Goal: Information Seeking & Learning: Learn about a topic

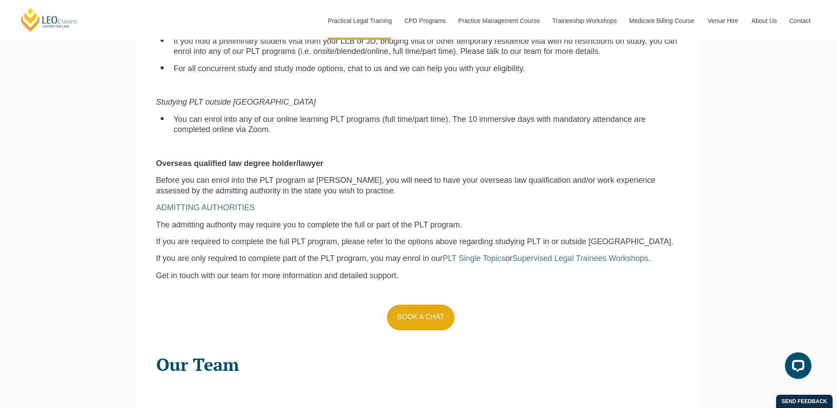
scroll to position [839, 0]
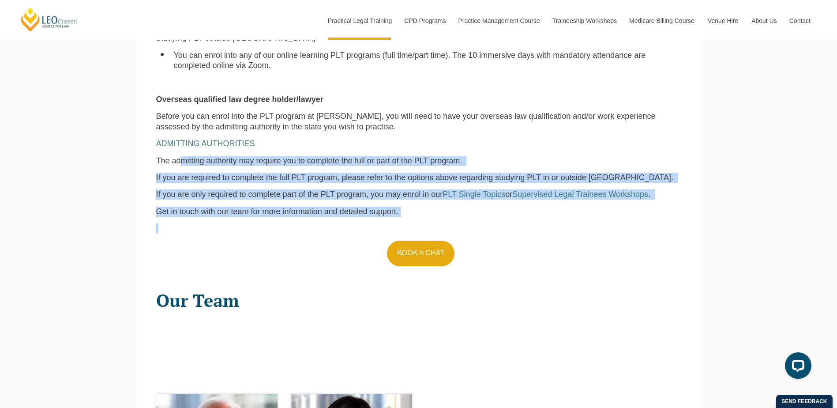
drag, startPoint x: 181, startPoint y: 159, endPoint x: 302, endPoint y: 225, distance: 137.5
click at [302, 225] on div "Eligibility for PLT at [PERSON_NAME] Australia law degree holder Depending on t…" at bounding box center [419, 49] width 539 height 445
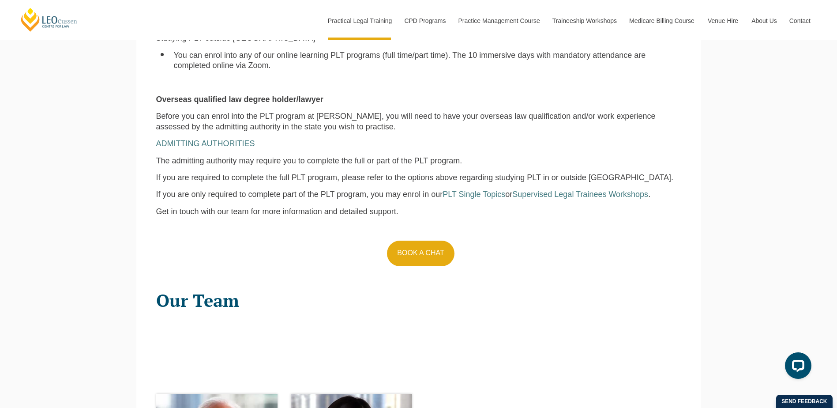
drag, startPoint x: 302, startPoint y: 225, endPoint x: 183, endPoint y: 281, distance: 131.1
click at [183, 281] on div "Our Team" at bounding box center [418, 293] width 525 height 41
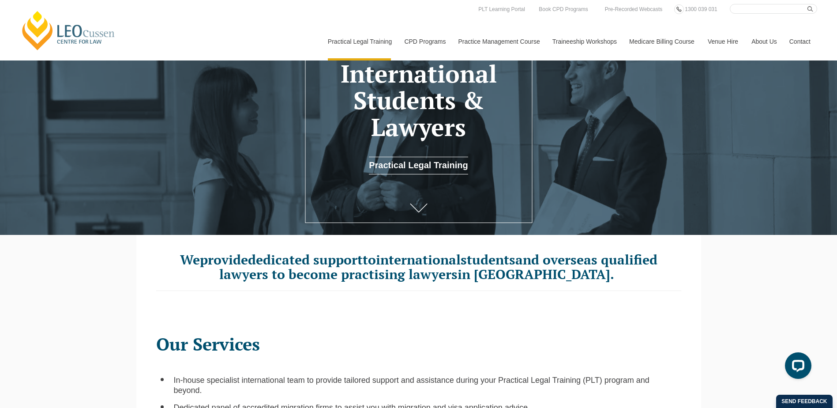
scroll to position [0, 0]
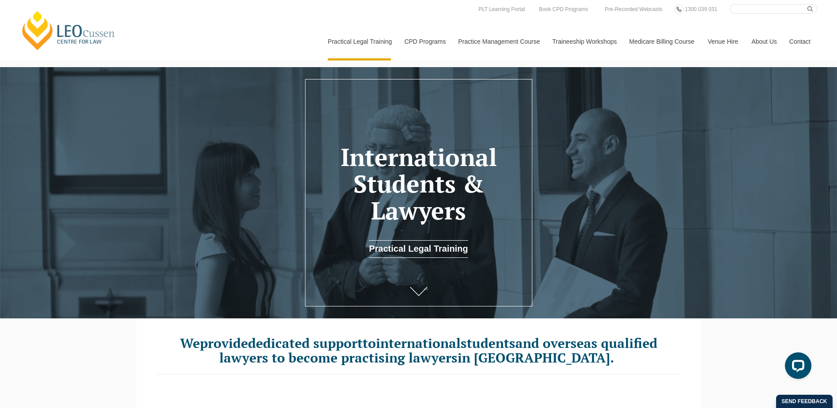
click at [175, 239] on header "International Students & Lawyers Practical Legal Training" at bounding box center [418, 193] width 837 height 130
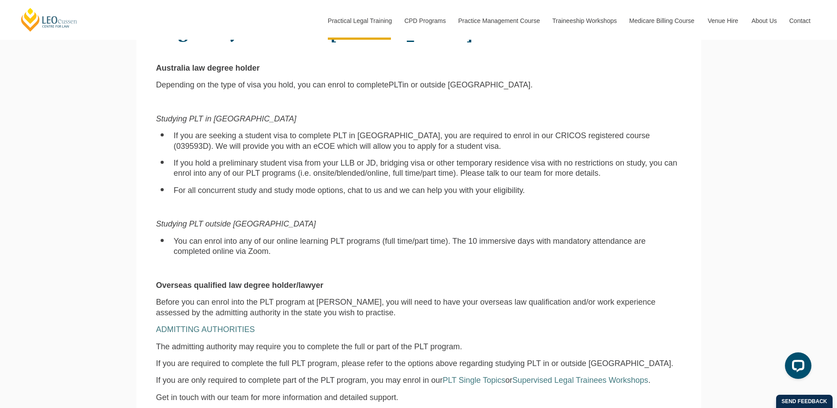
scroll to position [706, 0]
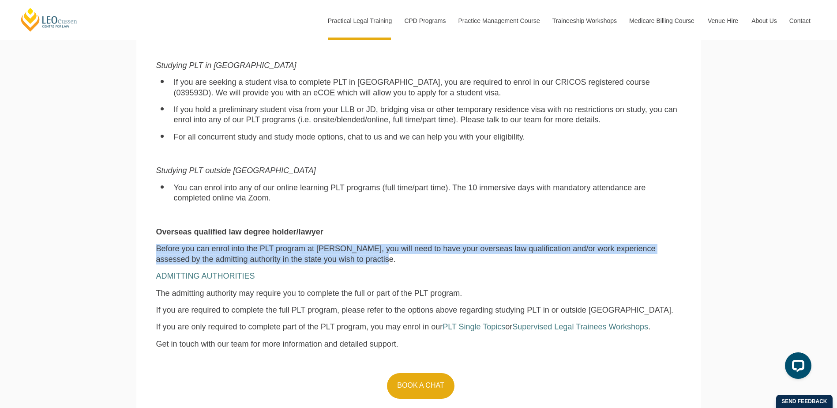
drag, startPoint x: 155, startPoint y: 249, endPoint x: 371, endPoint y: 263, distance: 216.3
click at [371, 263] on div "Eligibility for PLT at [PERSON_NAME] Australia law degree holder Depending on t…" at bounding box center [419, 182] width 539 height 445
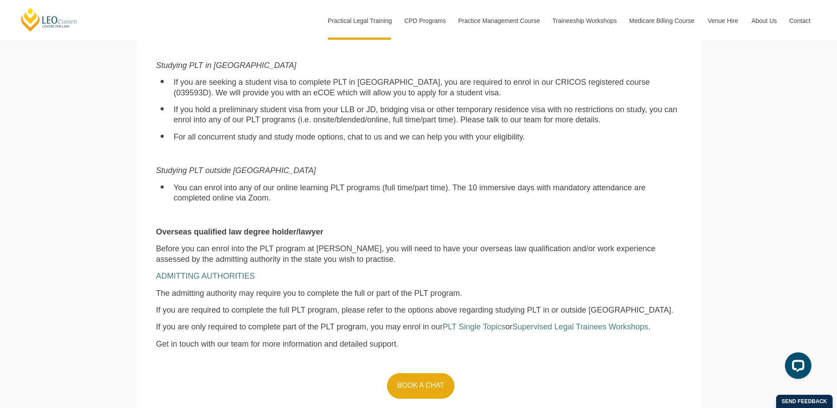
drag, startPoint x: 371, startPoint y: 263, endPoint x: 20, endPoint y: 237, distance: 351.4
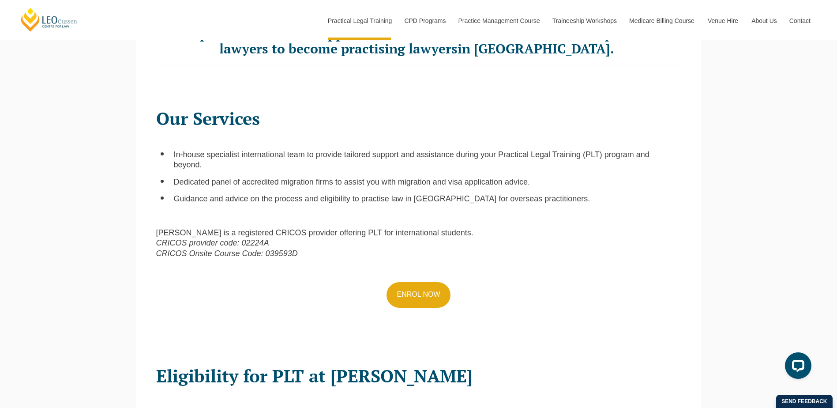
scroll to position [0, 0]
